Goal: Task Accomplishment & Management: Manage account settings

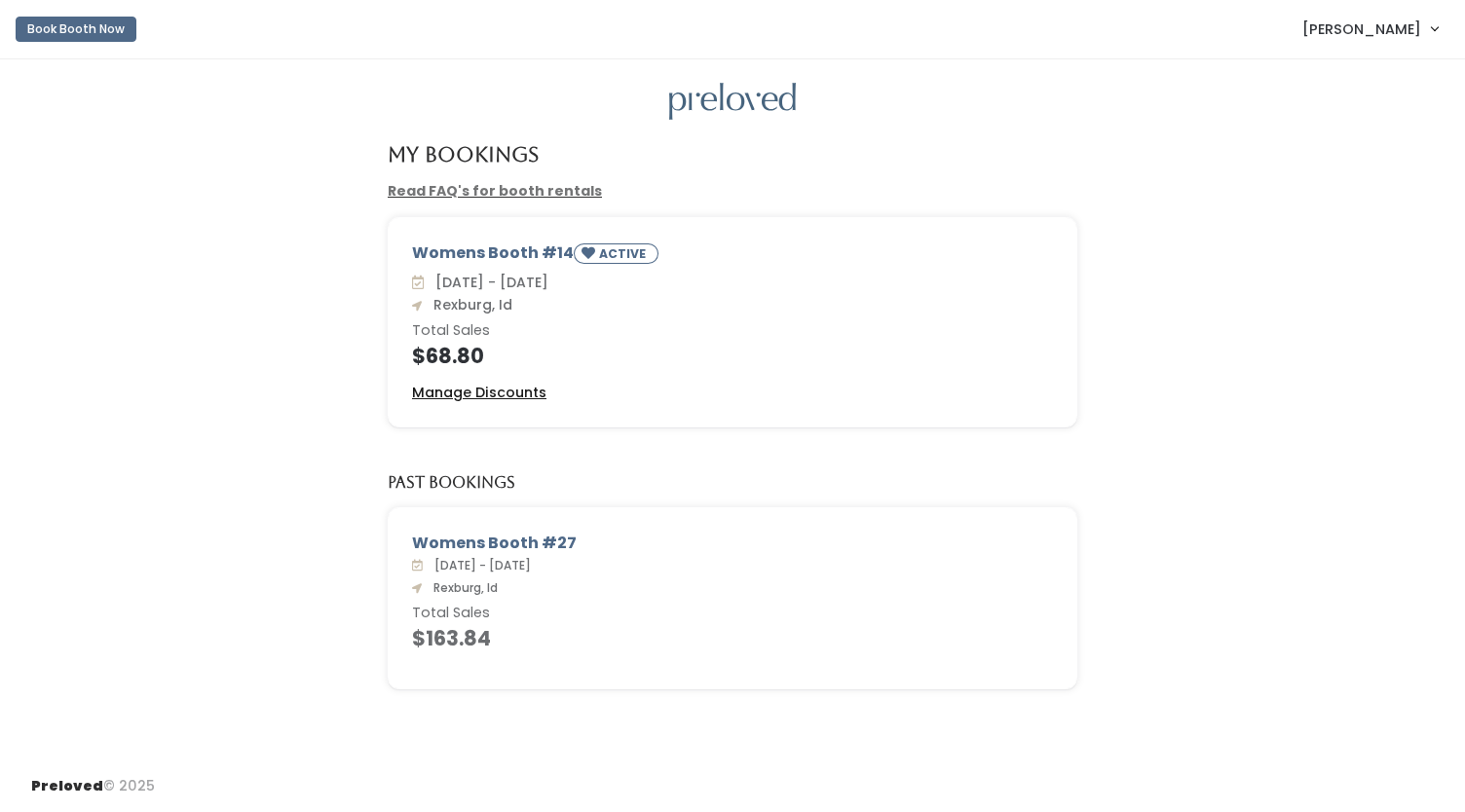
click at [444, 394] on u "Manage Discounts" at bounding box center [479, 392] width 134 height 20
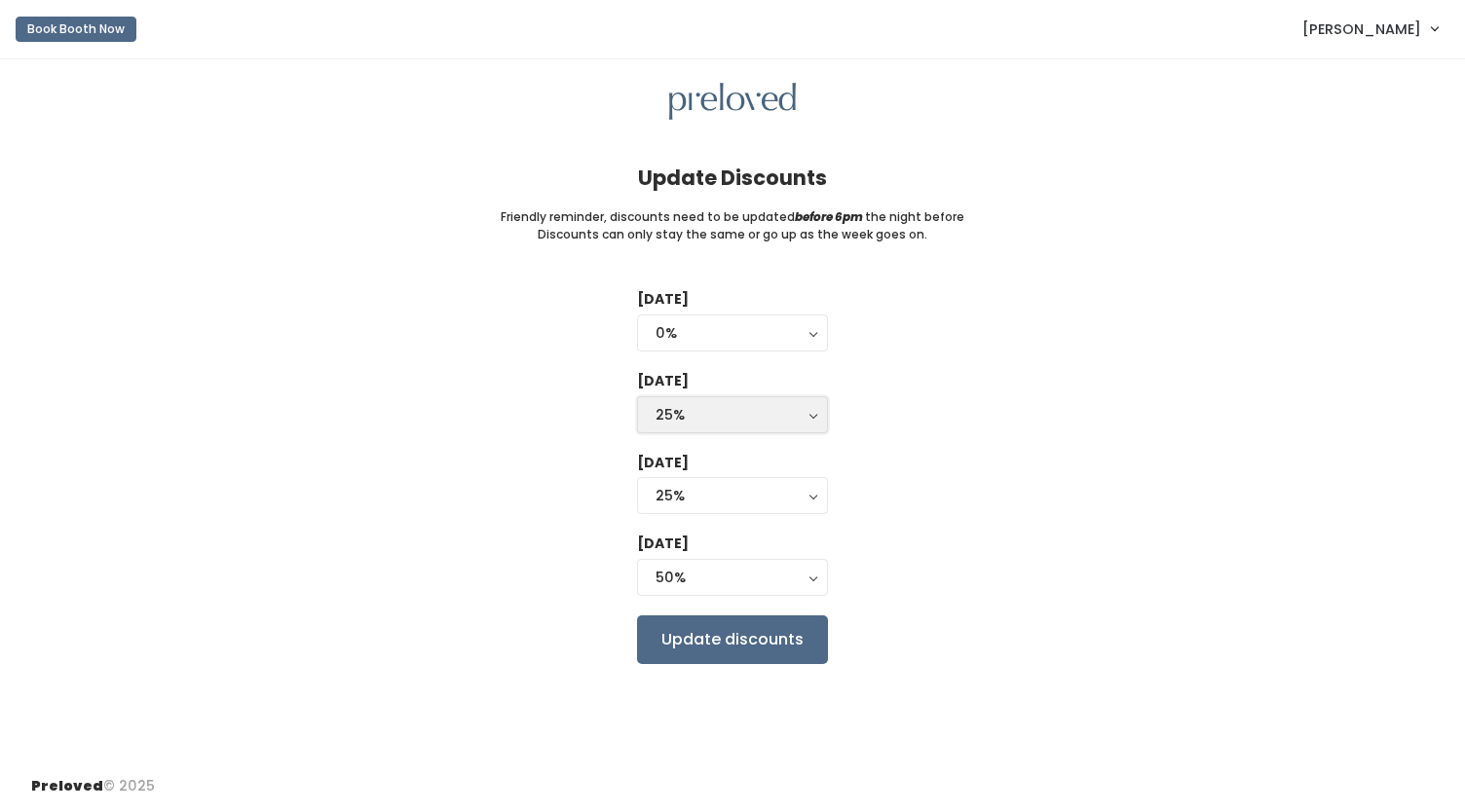
click at [706, 416] on div "25%" at bounding box center [732, 415] width 154 height 22
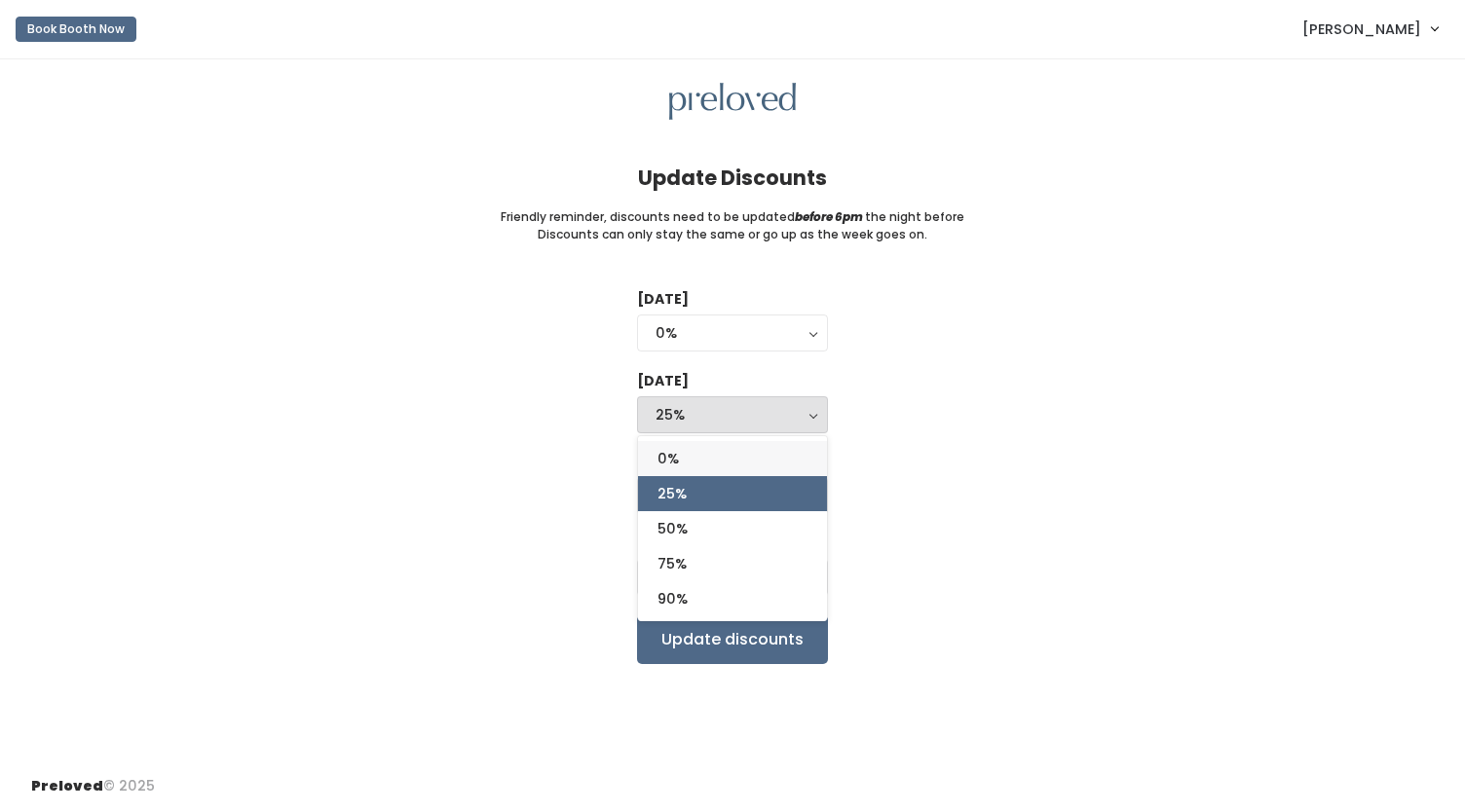
click at [679, 458] on span "0%" at bounding box center [668, 459] width 22 height 22
select select "0%"
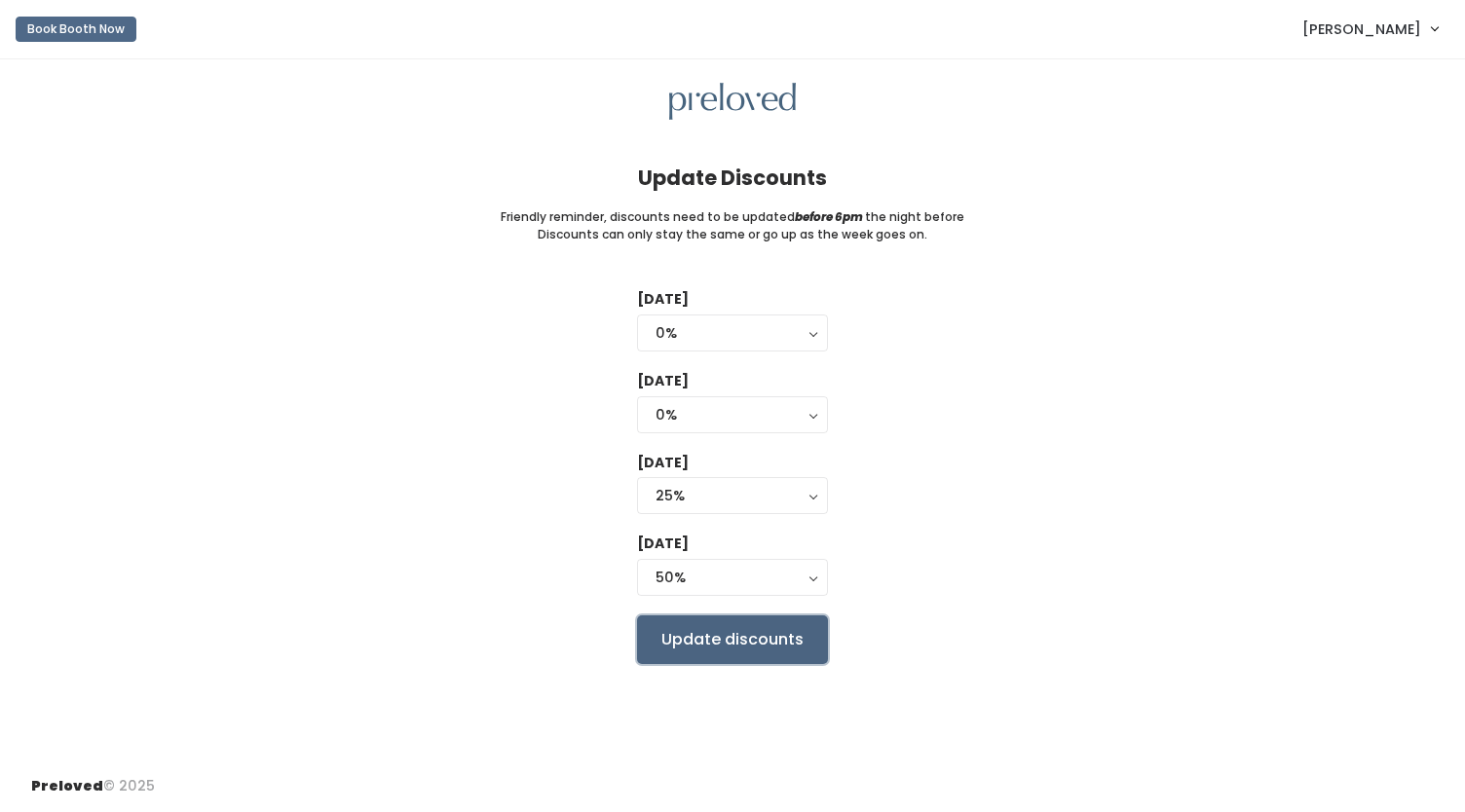
click at [671, 618] on input "Update discounts" at bounding box center [732, 640] width 191 height 48
